Goal: Information Seeking & Learning: Compare options

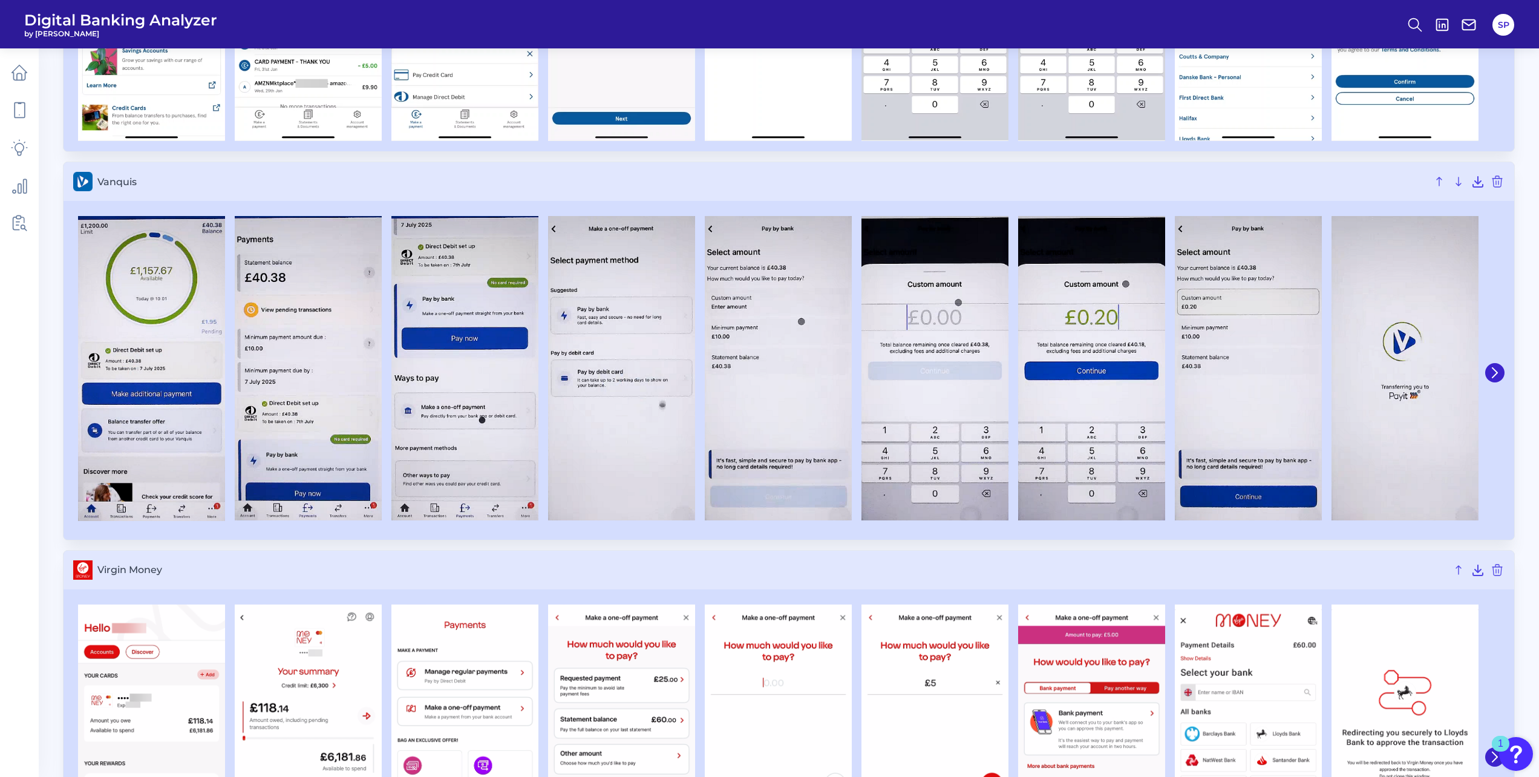
scroll to position [4477, 0]
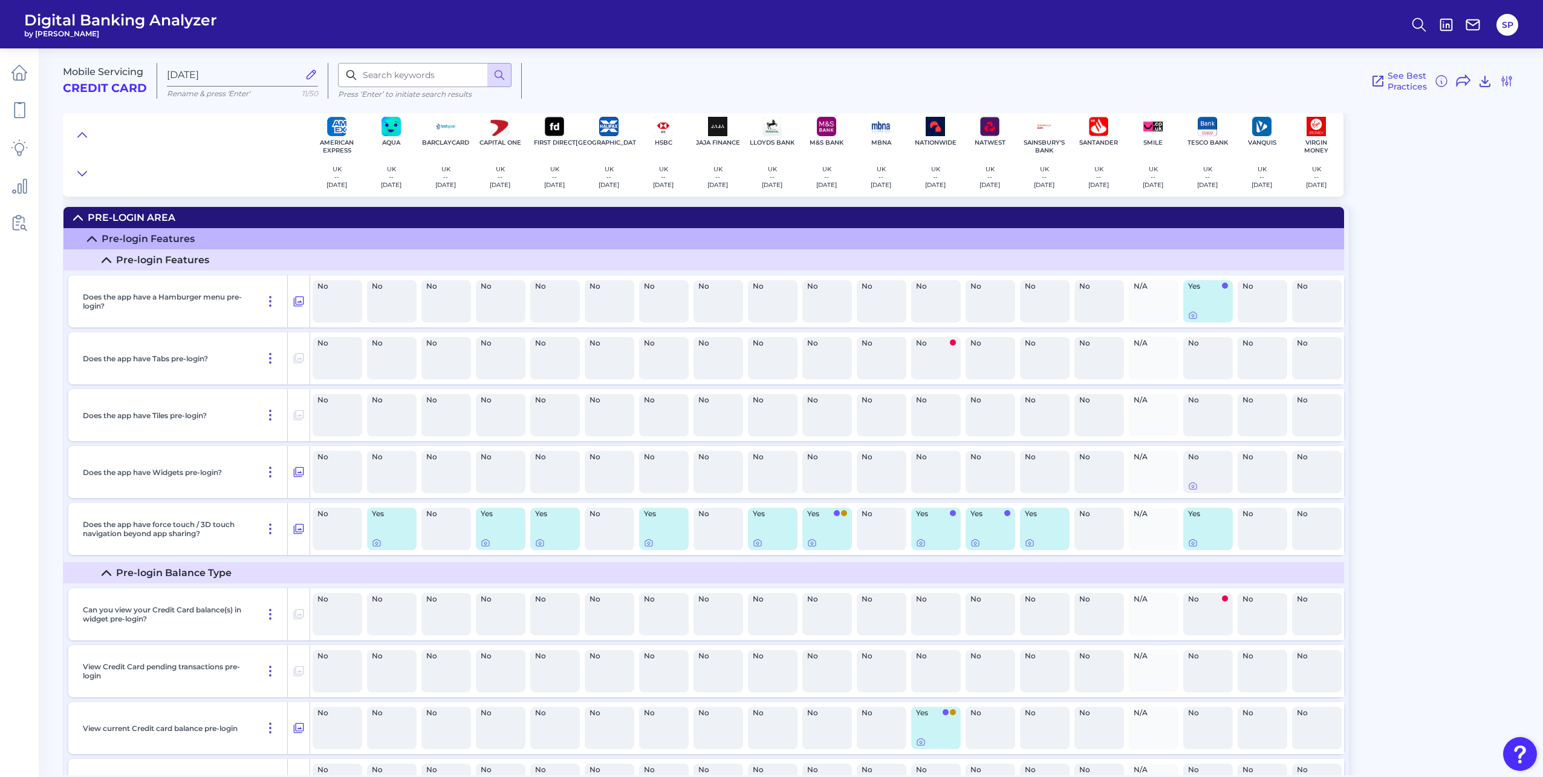
scroll to position [5443, 0]
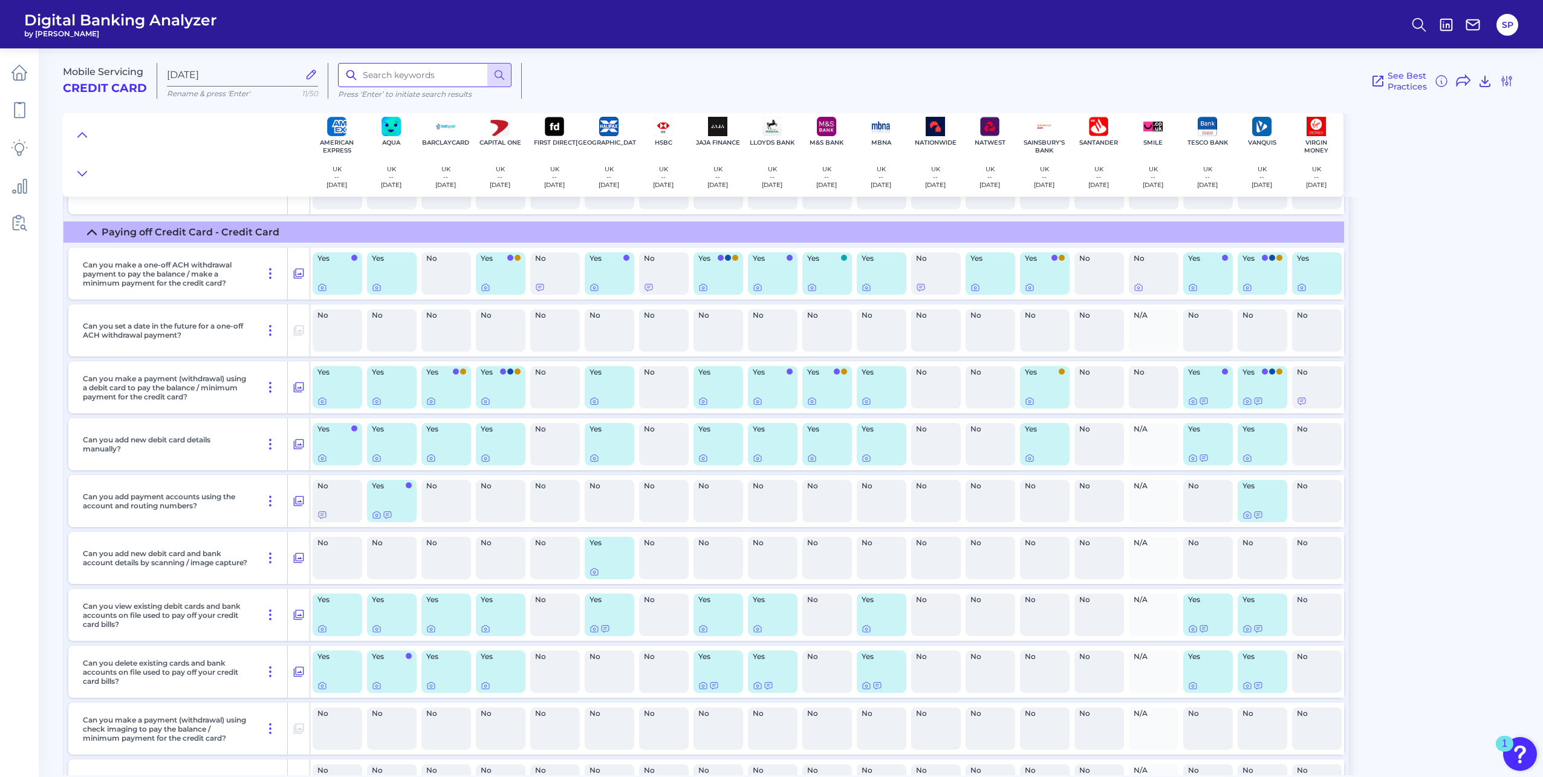
click at [432, 74] on input at bounding box center [425, 75] width 174 height 24
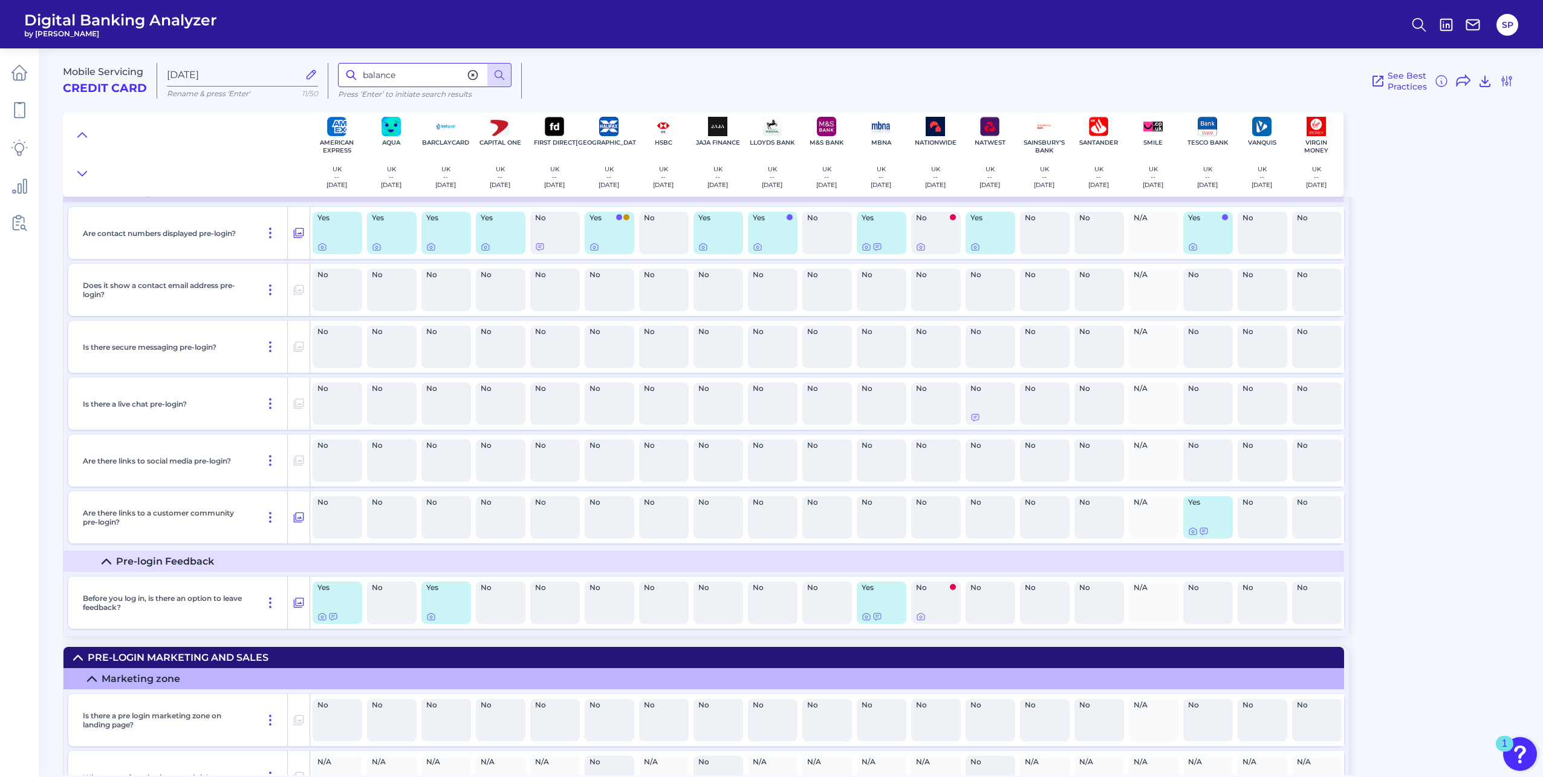
scroll to position [207, 0]
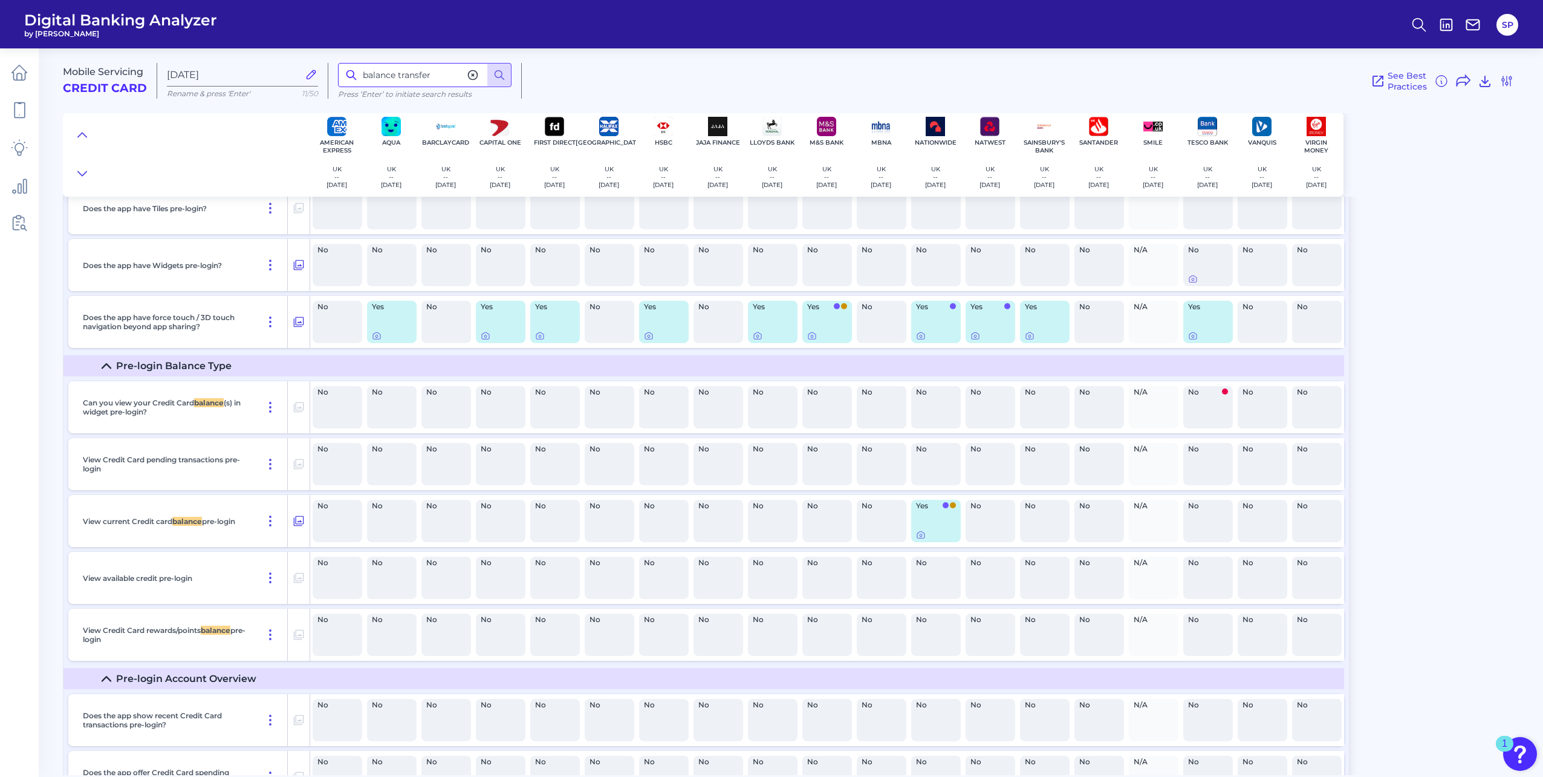
type input "balance transfer"
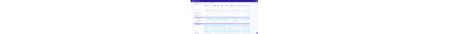
scroll to position [6532, 0]
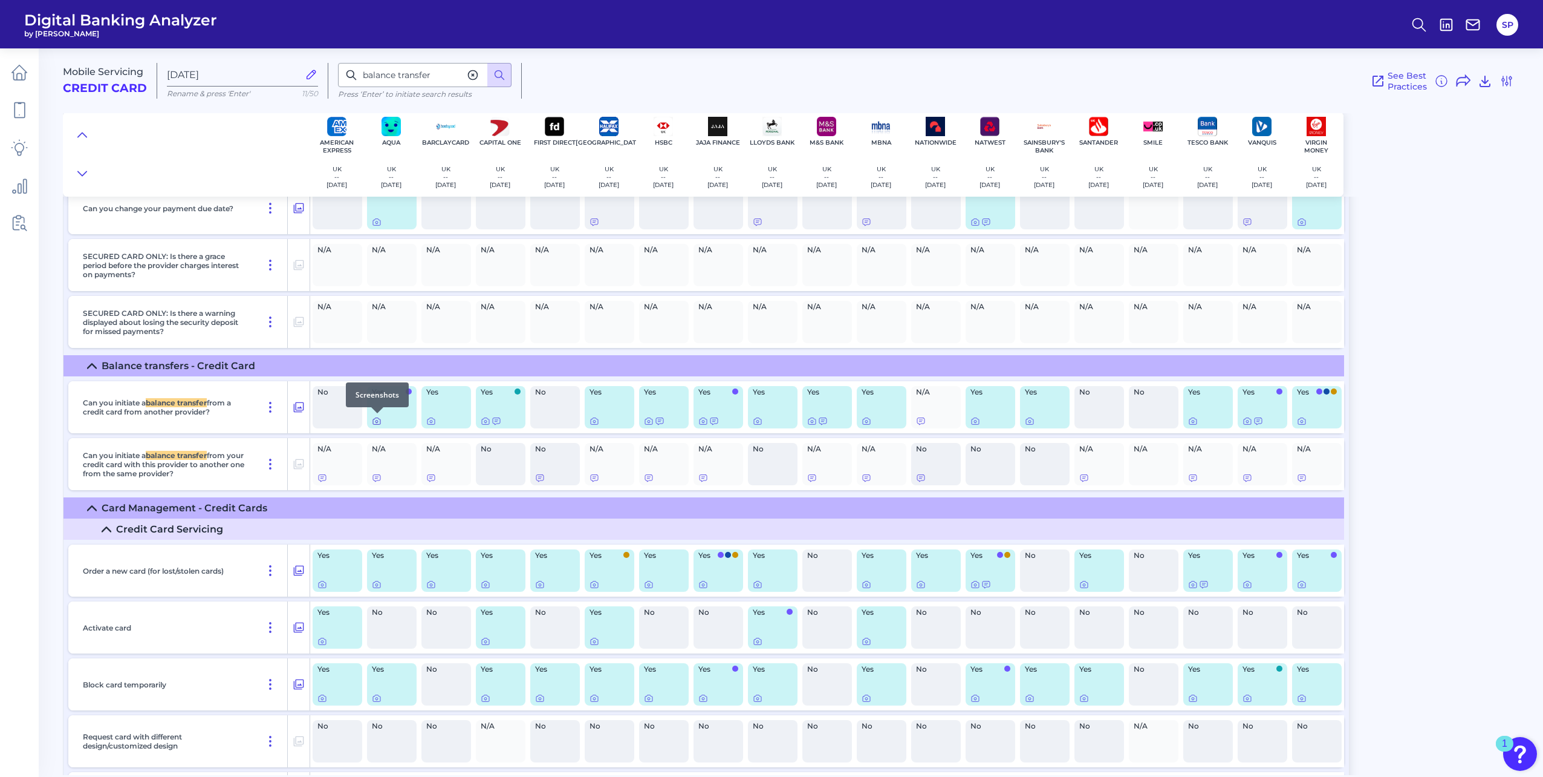
click at [379, 425] on icon at bounding box center [377, 421] width 10 height 10
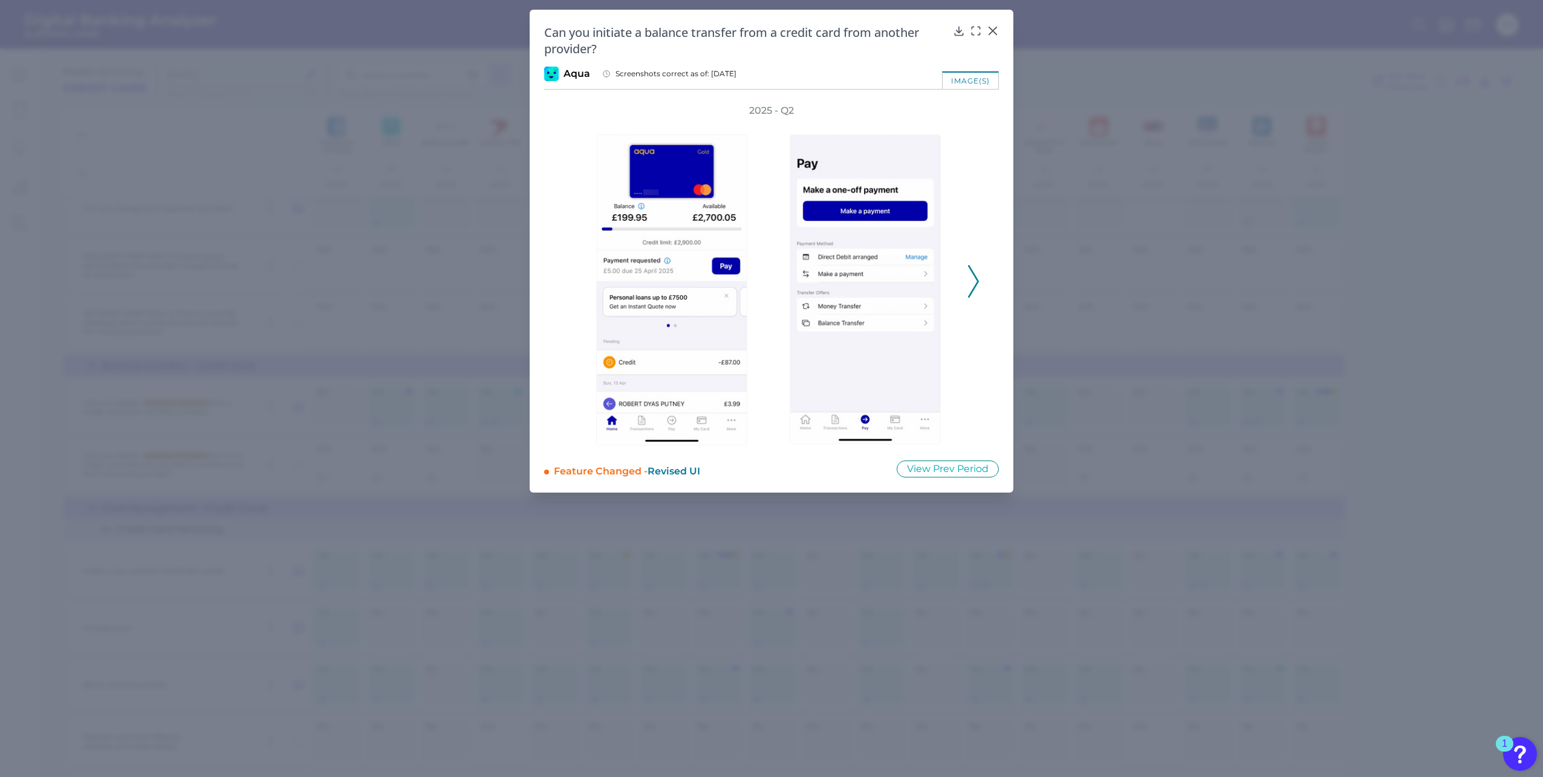
click at [979, 285] on icon at bounding box center [973, 281] width 11 height 33
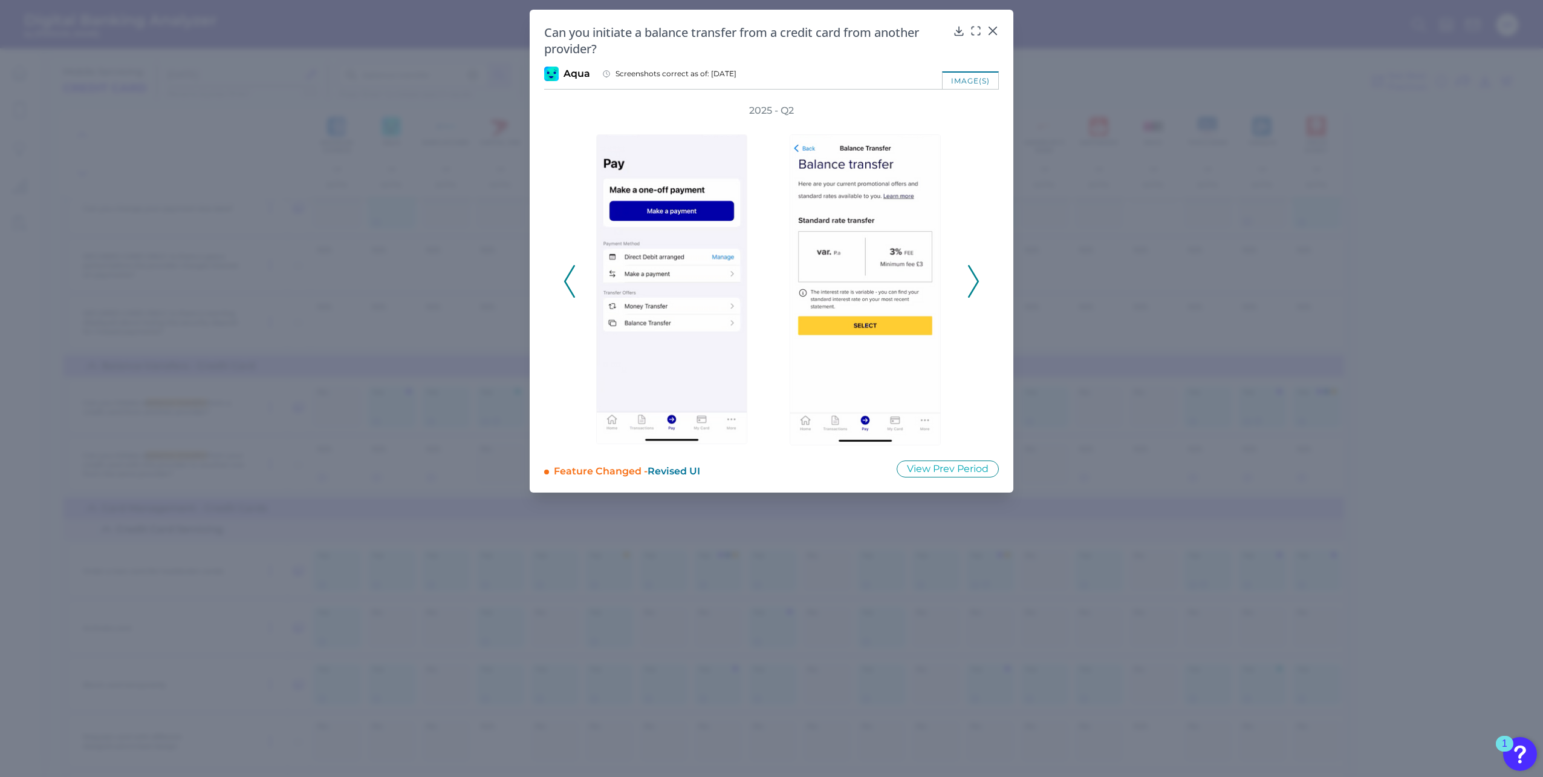
click at [979, 285] on icon at bounding box center [973, 281] width 11 height 33
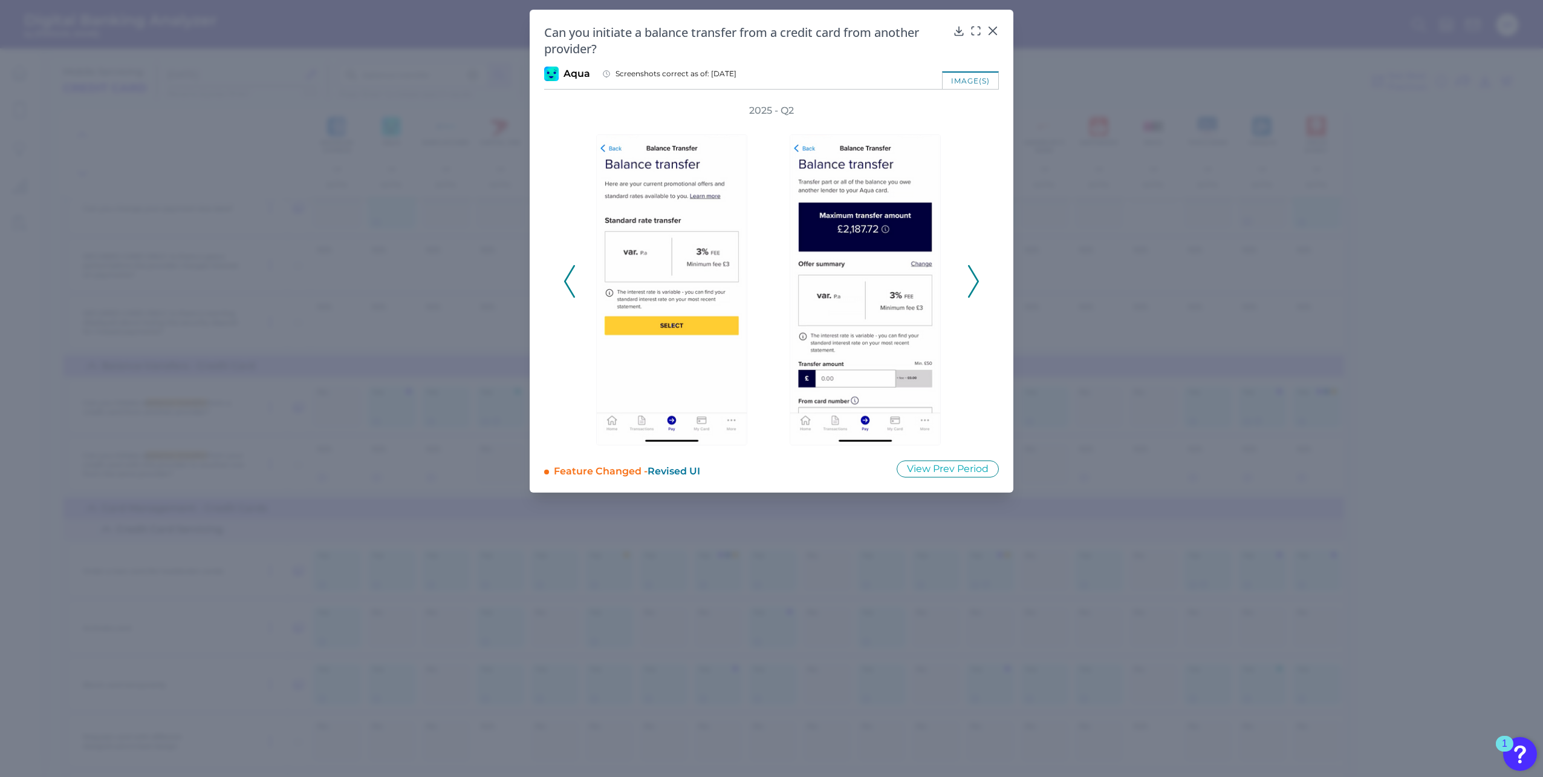
click at [979, 285] on icon at bounding box center [973, 281] width 11 height 33
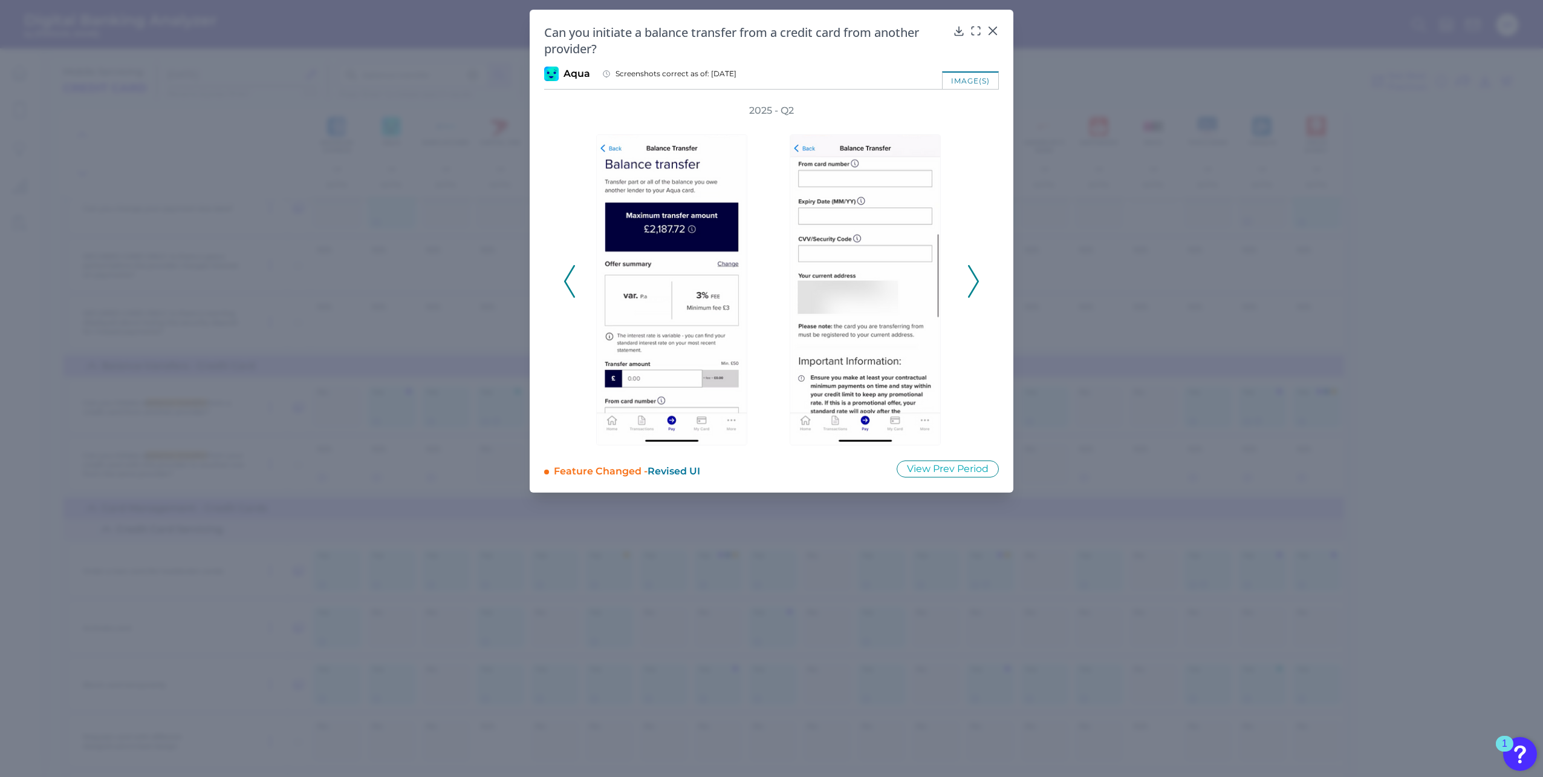
click at [979, 285] on icon at bounding box center [973, 281] width 11 height 33
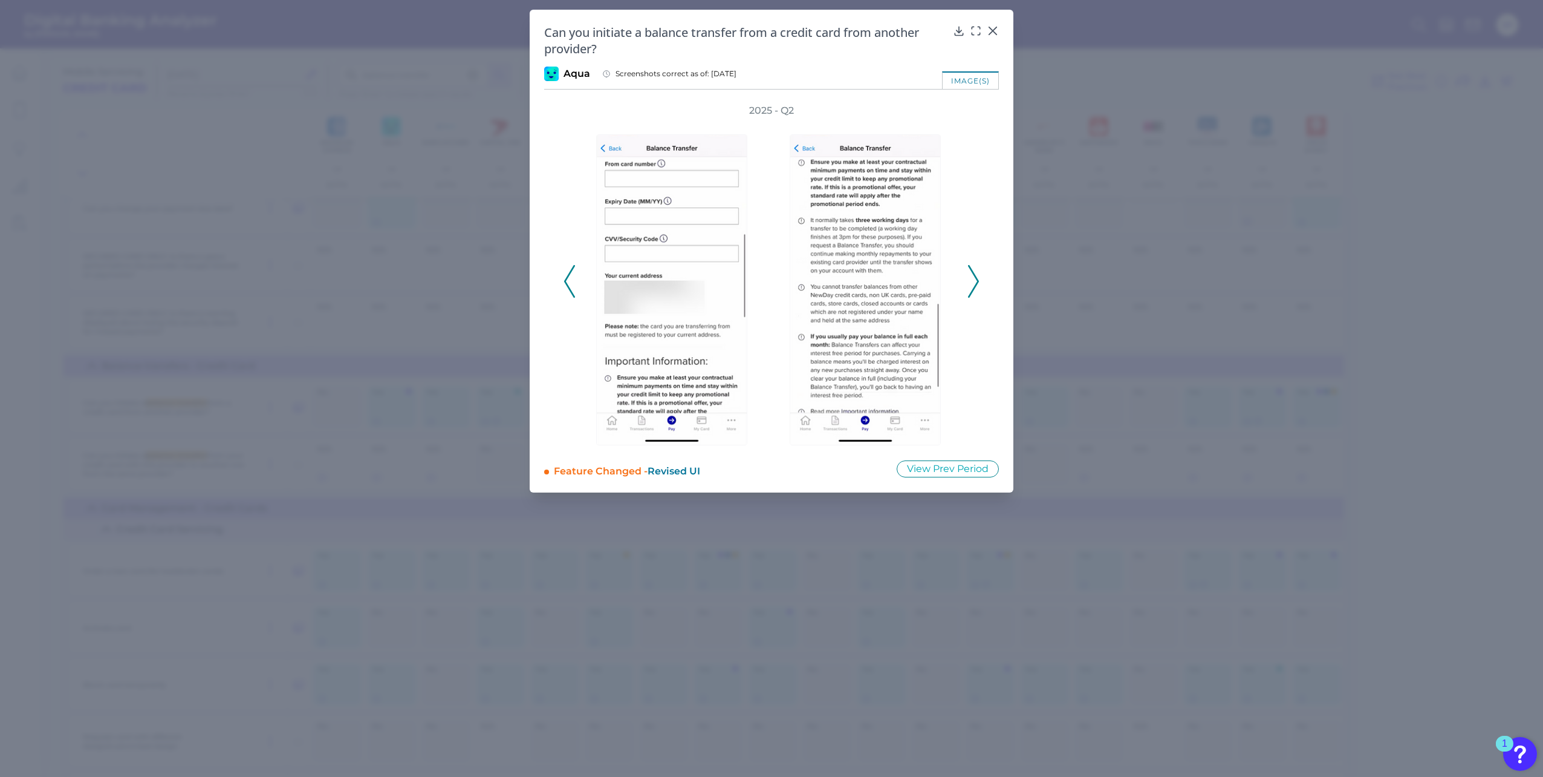
click at [979, 285] on icon at bounding box center [973, 281] width 11 height 33
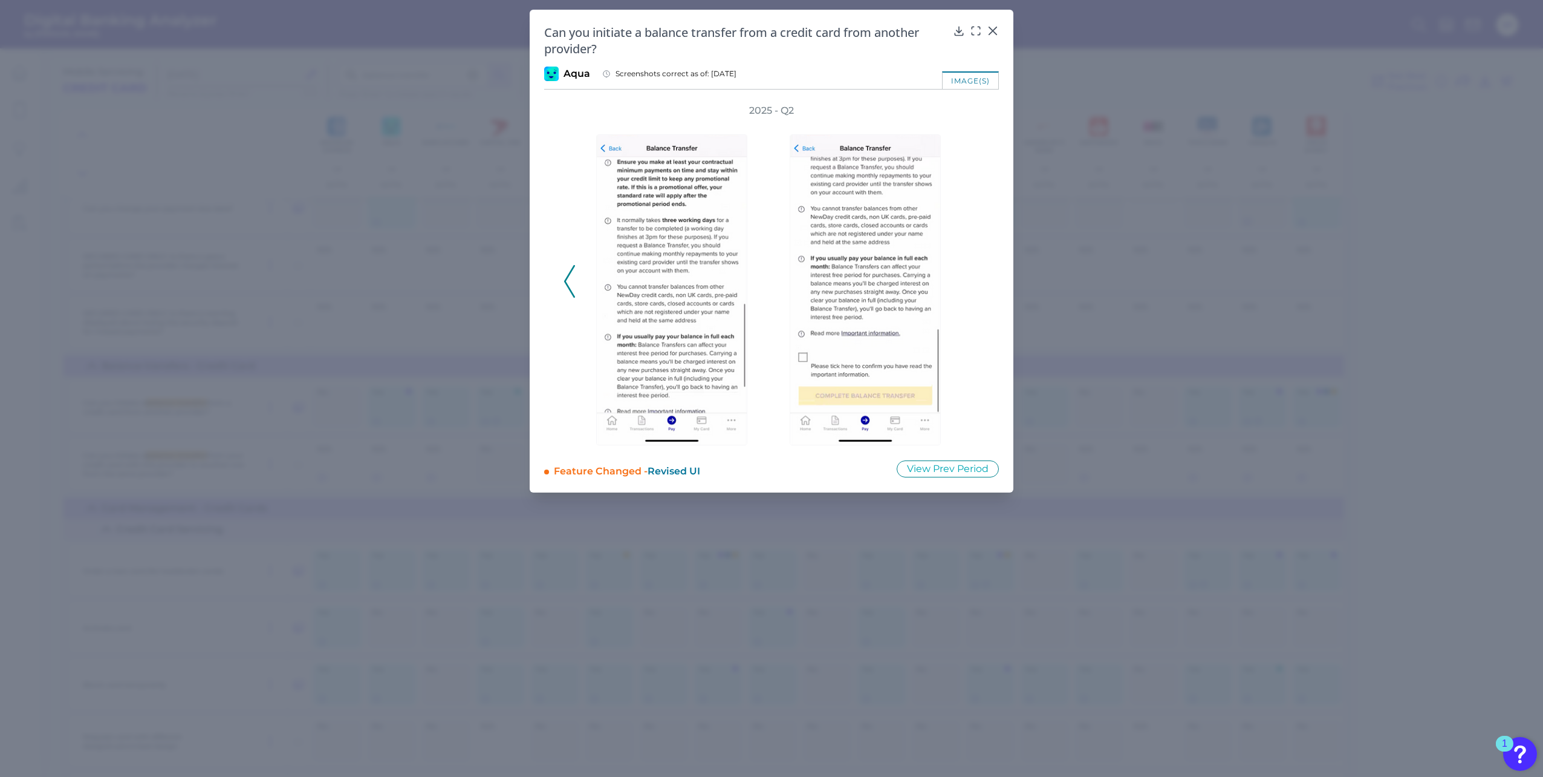
click at [575, 279] on icon at bounding box center [569, 281] width 11 height 33
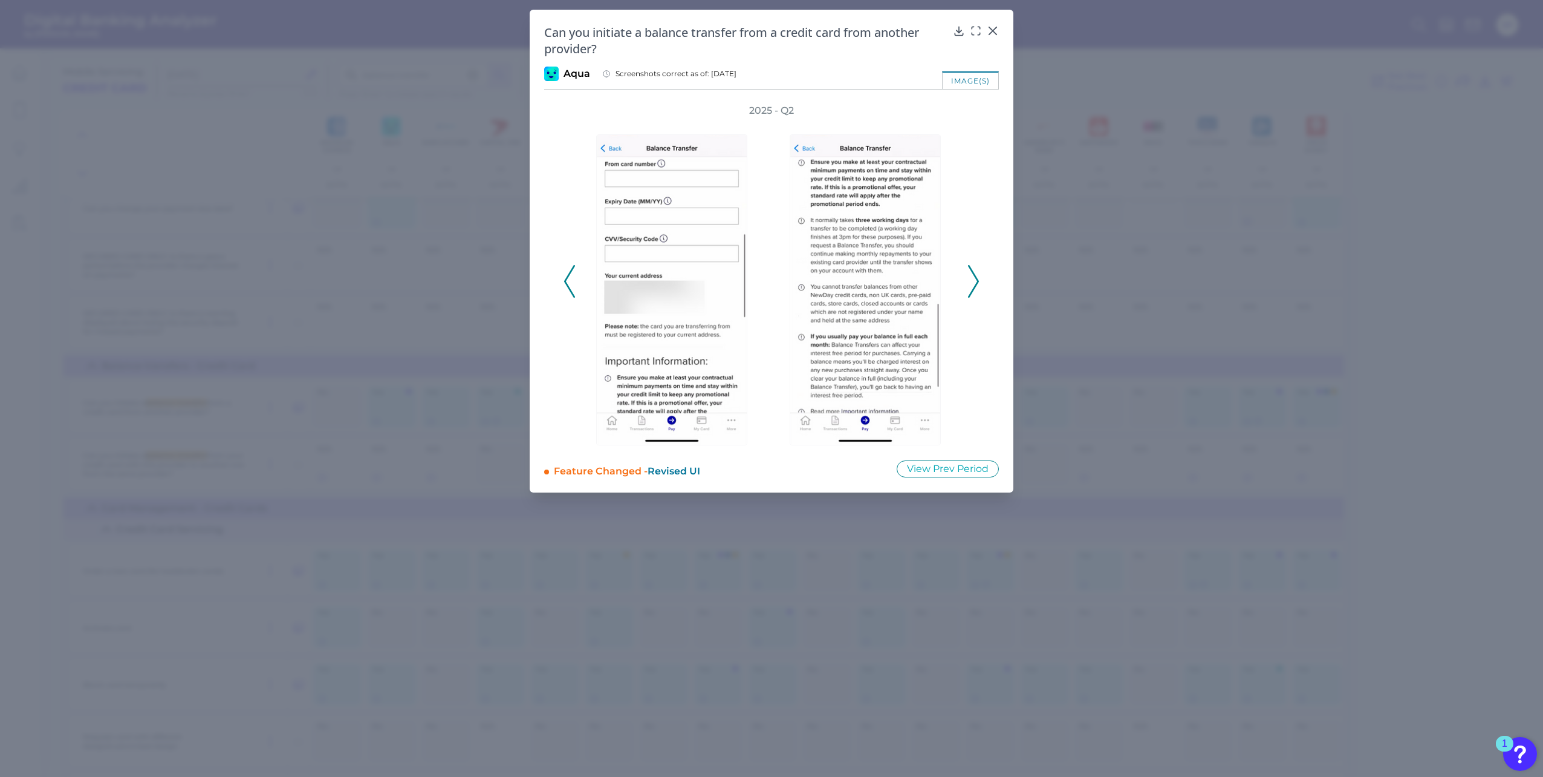
click at [573, 278] on icon at bounding box center [569, 281] width 11 height 33
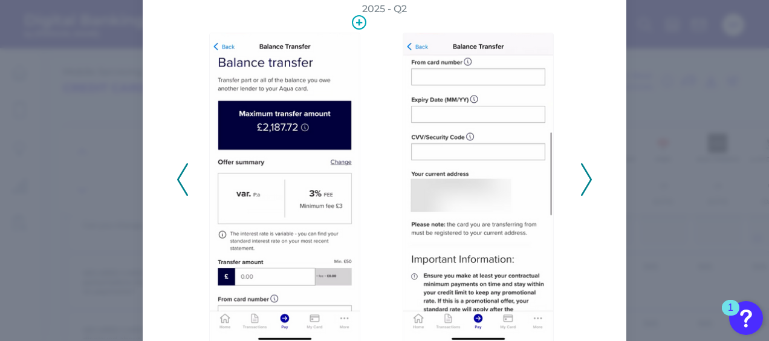
scroll to position [121, 0]
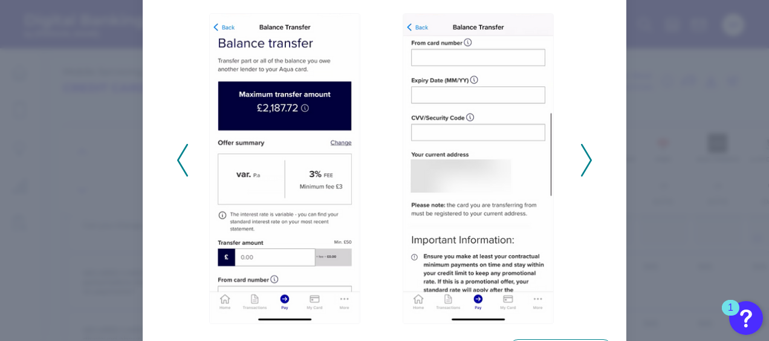
click at [174, 156] on div "2025 - Q2" at bounding box center [384, 153] width 455 height 341
click at [181, 157] on icon at bounding box center [182, 160] width 11 height 33
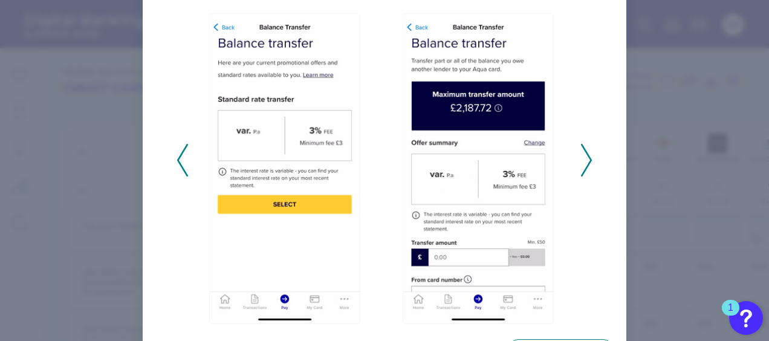
click at [177, 157] on button at bounding box center [183, 160] width 12 height 33
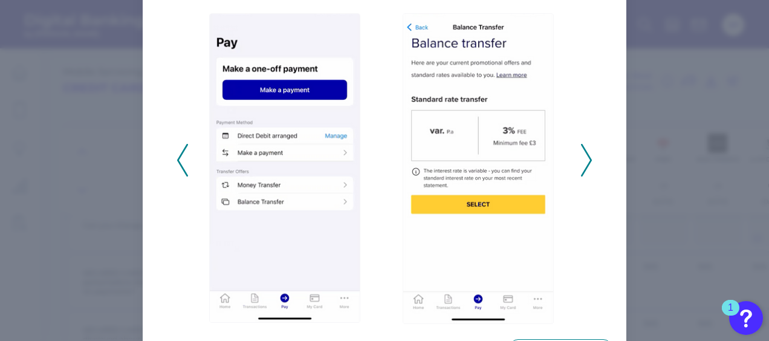
click at [582, 164] on icon at bounding box center [586, 160] width 11 height 33
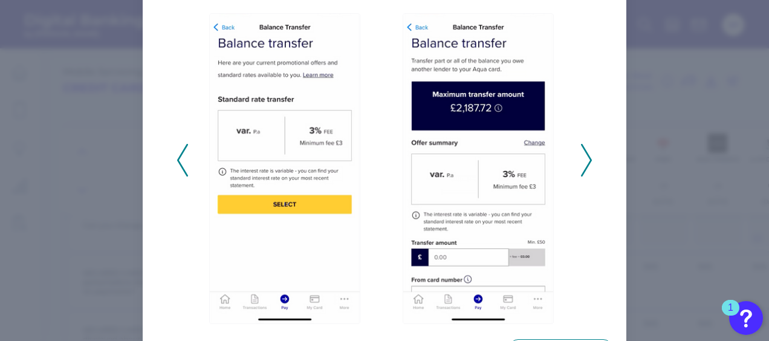
click at [582, 164] on icon at bounding box center [586, 160] width 11 height 33
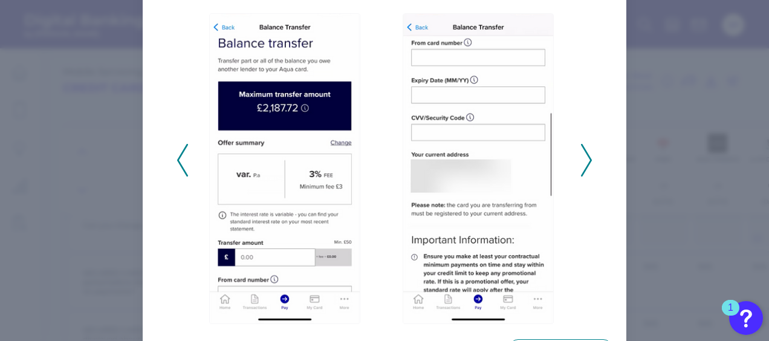
click at [587, 161] on polyline at bounding box center [586, 160] width 9 height 31
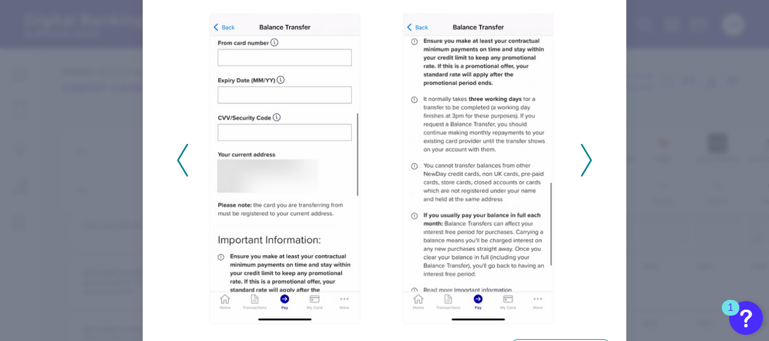
click at [587, 161] on polyline at bounding box center [586, 160] width 9 height 31
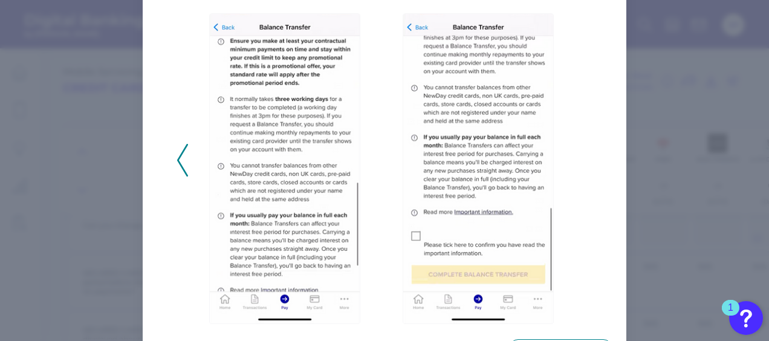
click at [587, 161] on div "2025 - Q2" at bounding box center [385, 153] width 416 height 341
click at [172, 158] on div "2025 - Q2" at bounding box center [384, 153] width 455 height 341
click at [186, 157] on button at bounding box center [183, 160] width 12 height 33
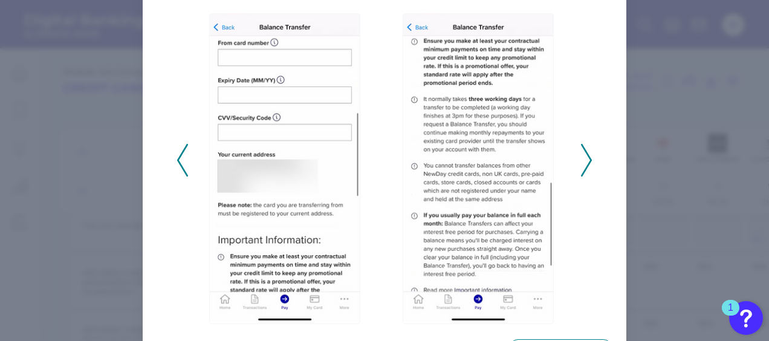
click at [180, 157] on icon at bounding box center [182, 160] width 11 height 33
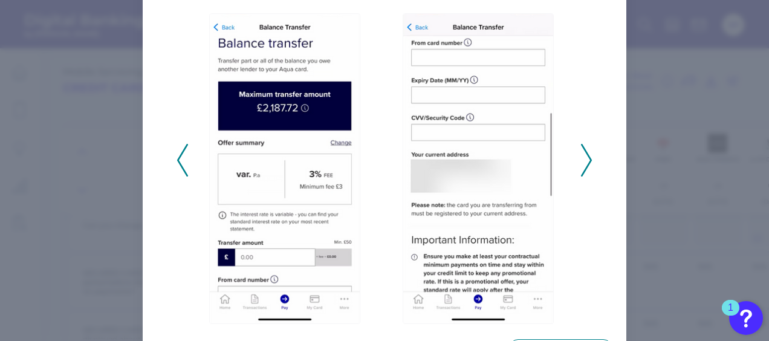
click at [179, 163] on icon at bounding box center [182, 160] width 11 height 33
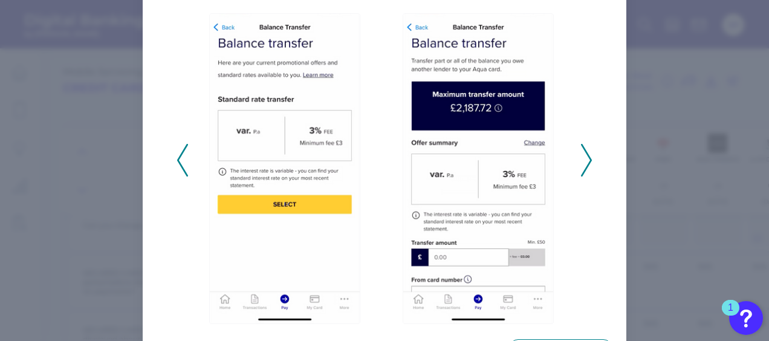
click at [178, 163] on icon at bounding box center [182, 160] width 11 height 33
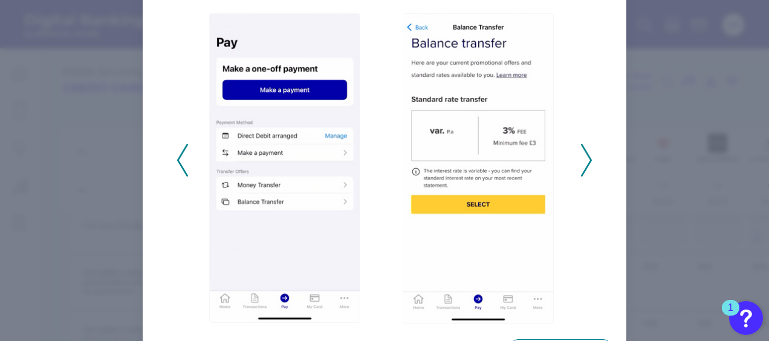
click at [178, 163] on icon at bounding box center [182, 160] width 11 height 33
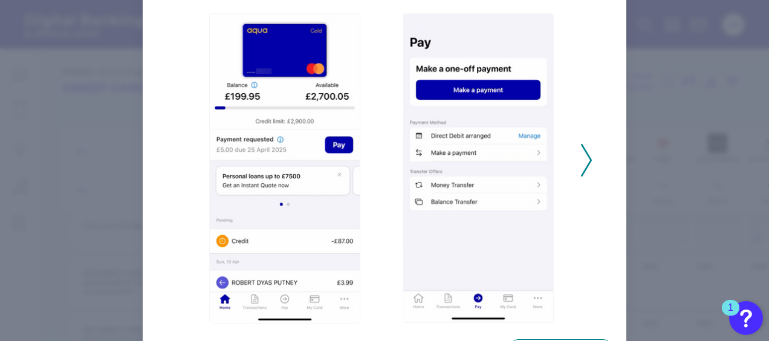
click at [178, 163] on div "2025 - Q2" at bounding box center [385, 153] width 416 height 341
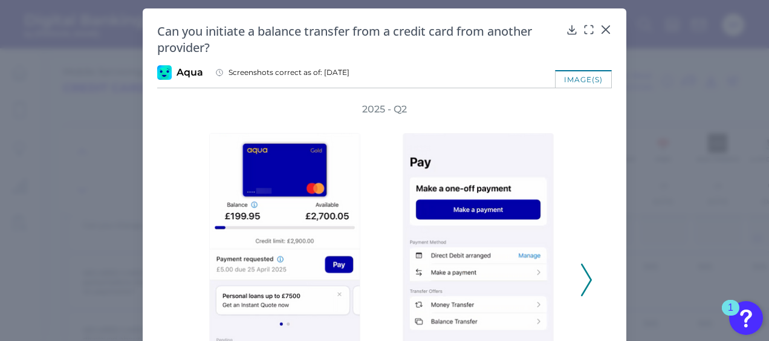
scroll to position [0, 0]
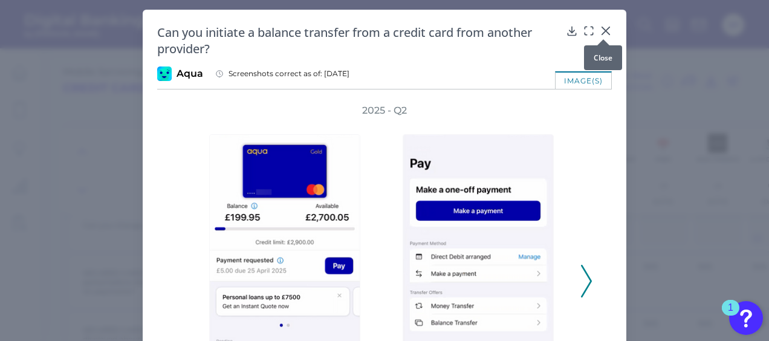
click at [601, 31] on icon at bounding box center [606, 31] width 12 height 12
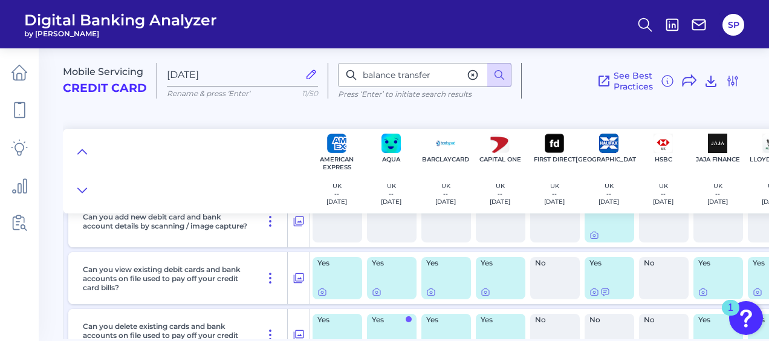
scroll to position [5866, 0]
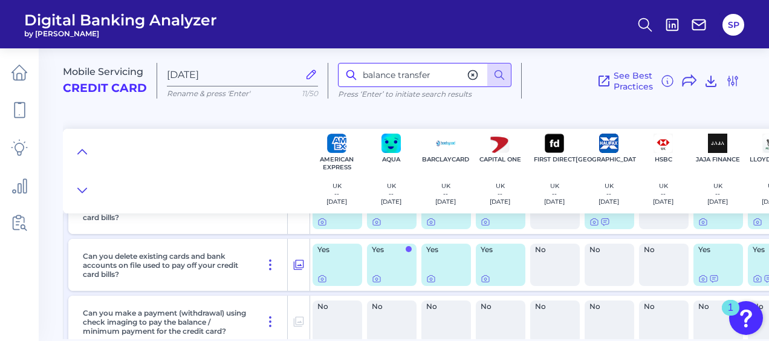
click at [449, 75] on input "balance transfer" at bounding box center [425, 75] width 174 height 24
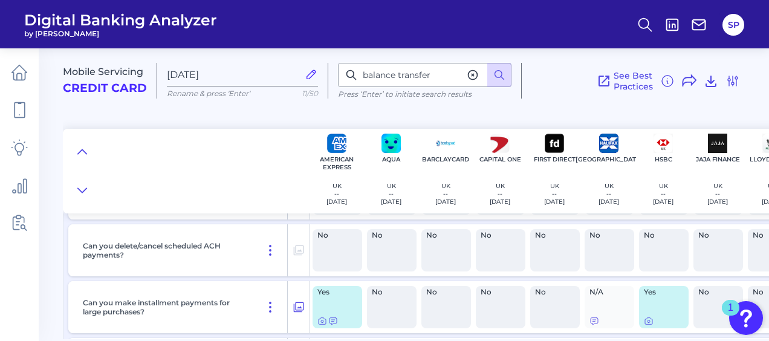
scroll to position [6411, 0]
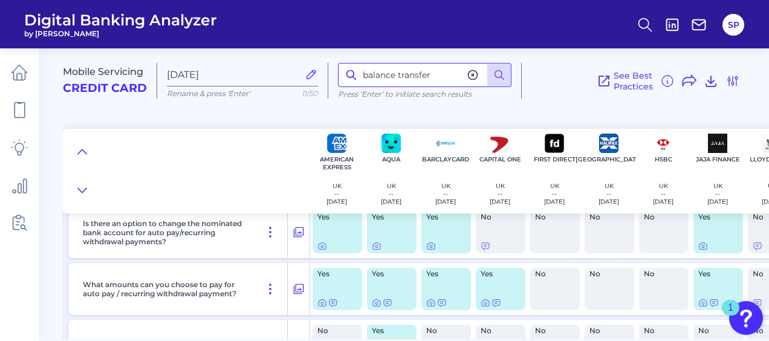
click at [438, 76] on input "balance transfer" at bounding box center [425, 75] width 174 height 24
type input "balance trans"
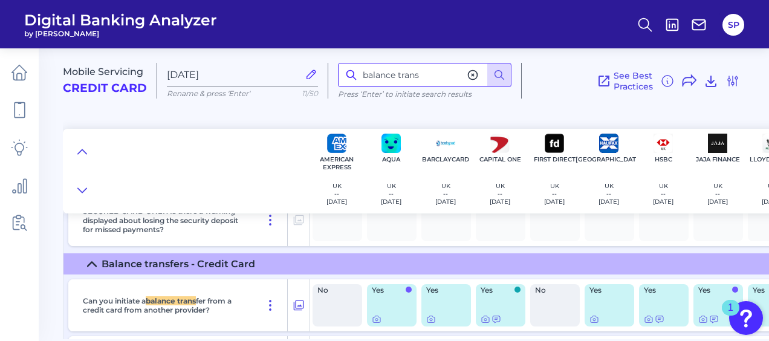
scroll to position [6711, 0]
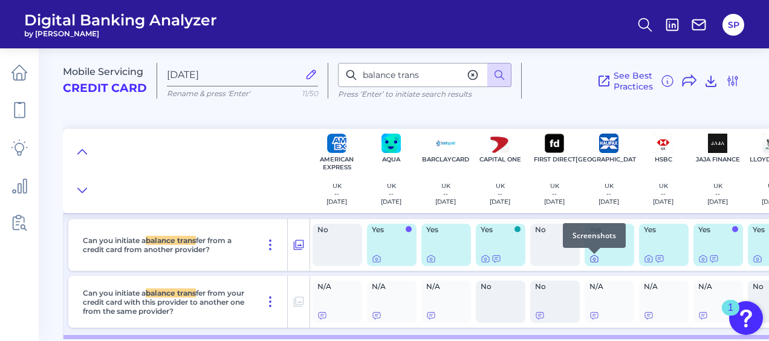
click at [594, 261] on icon at bounding box center [594, 259] width 2 height 2
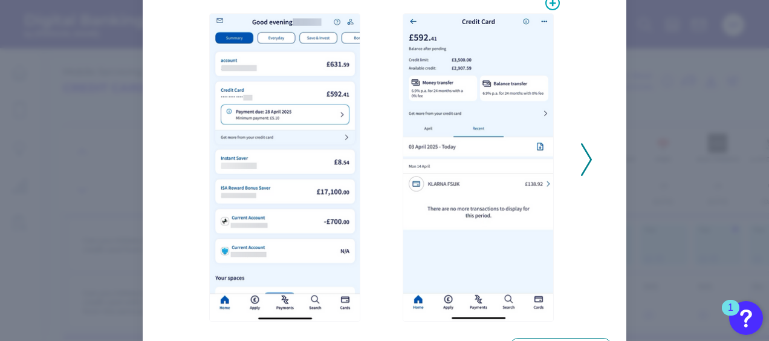
scroll to position [60, 0]
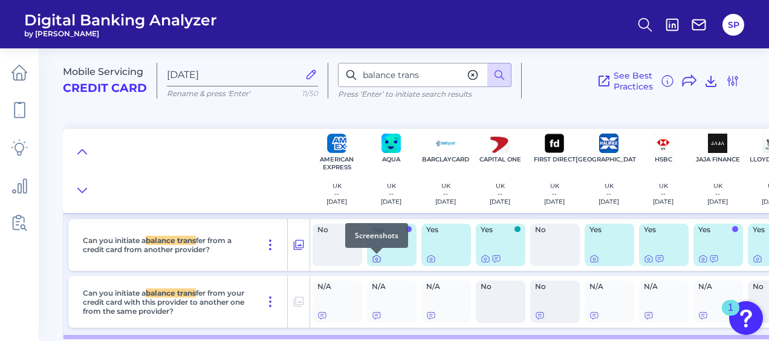
click at [374, 261] on icon at bounding box center [377, 259] width 10 height 10
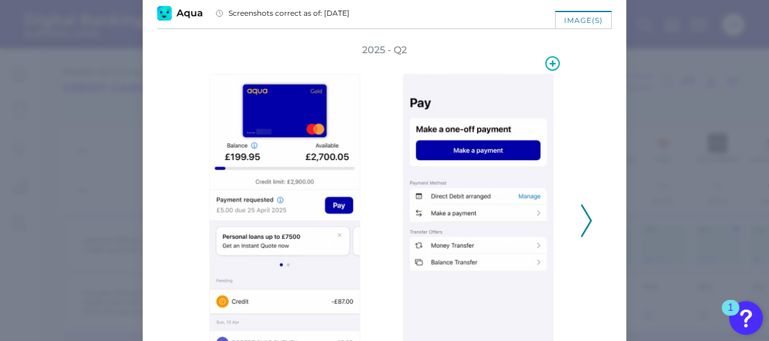
scroll to position [121, 0]
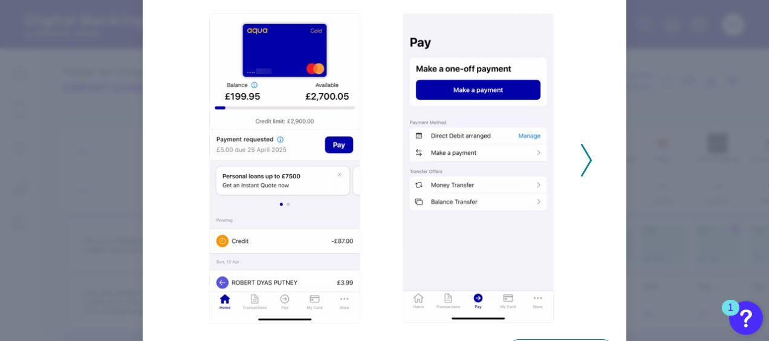
click at [584, 165] on icon at bounding box center [586, 160] width 11 height 33
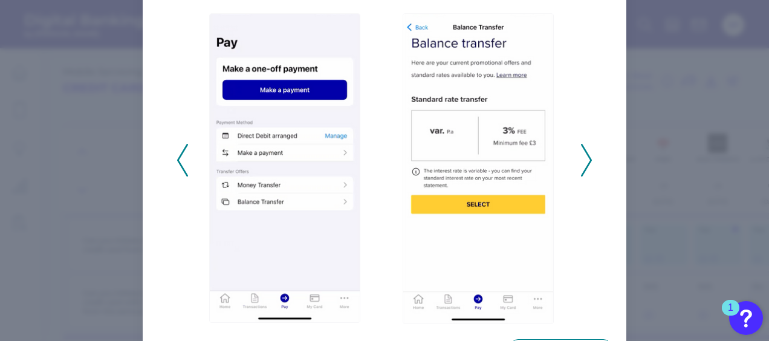
click at [181, 161] on icon at bounding box center [182, 160] width 11 height 33
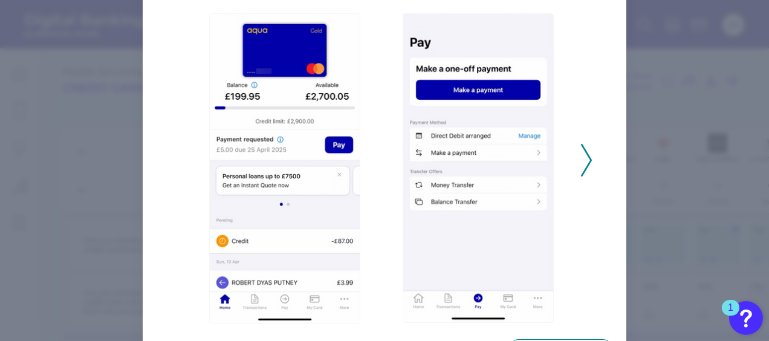
click at [180, 161] on div "2025 - Q2" at bounding box center [385, 153] width 416 height 341
click at [584, 166] on polyline at bounding box center [586, 160] width 9 height 31
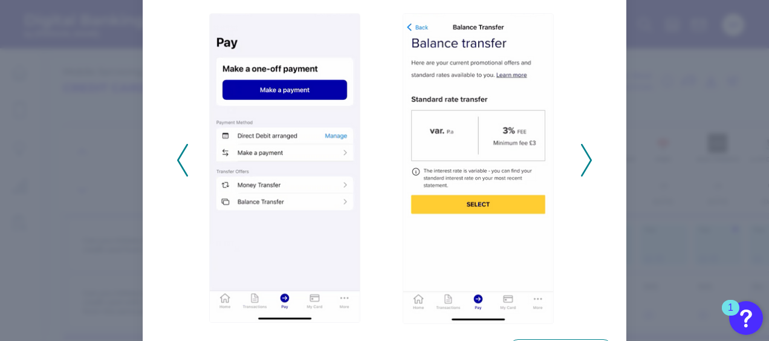
click at [584, 166] on polyline at bounding box center [586, 160] width 9 height 31
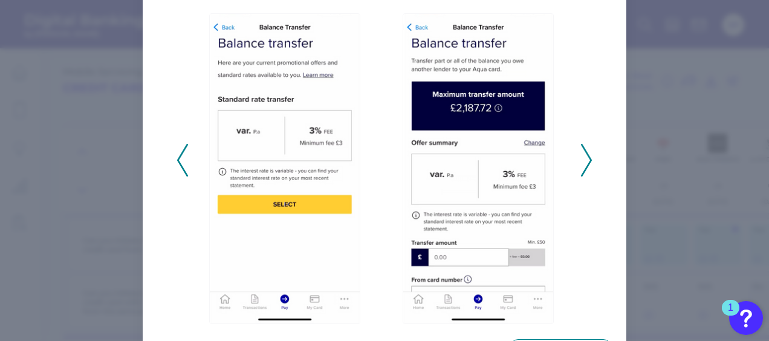
click at [584, 166] on polyline at bounding box center [586, 160] width 9 height 31
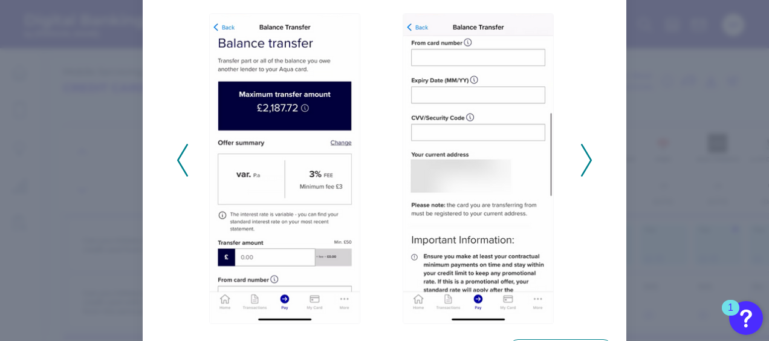
click at [584, 166] on polyline at bounding box center [586, 160] width 9 height 31
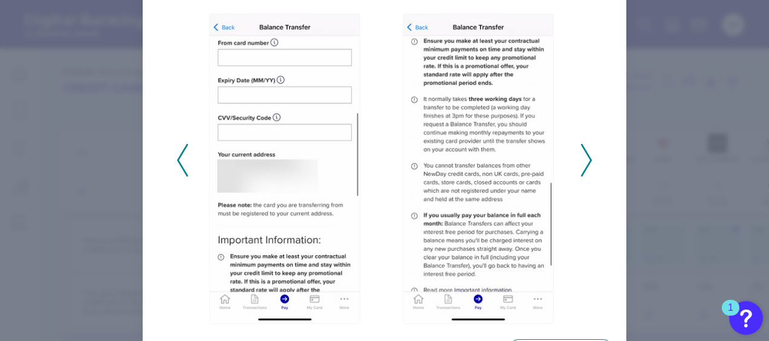
click at [584, 166] on polyline at bounding box center [586, 160] width 9 height 31
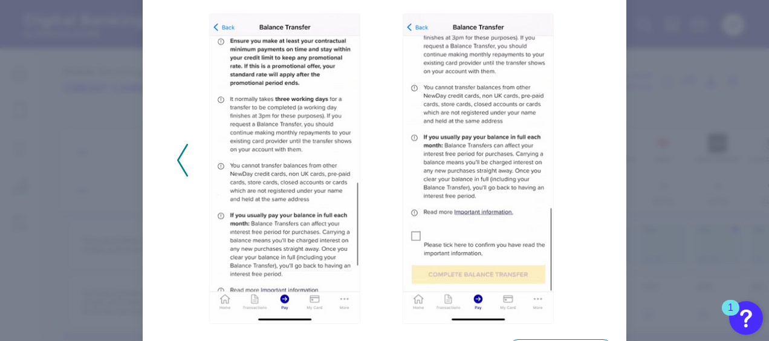
click at [181, 158] on icon at bounding box center [182, 160] width 11 height 33
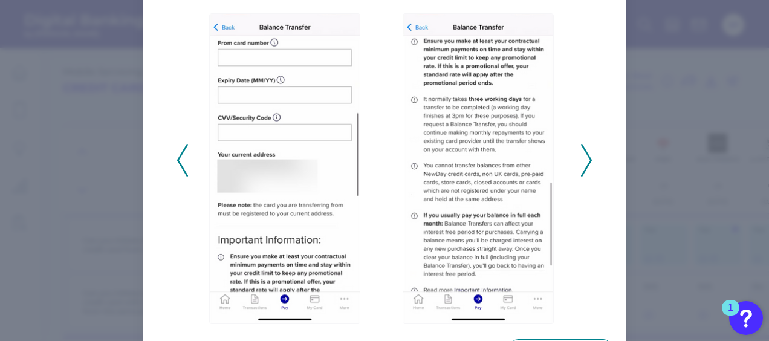
click at [186, 166] on div "2025 - Q2" at bounding box center [385, 153] width 416 height 341
click at [181, 162] on icon at bounding box center [182, 160] width 11 height 33
